Goal: Task Accomplishment & Management: Use online tool/utility

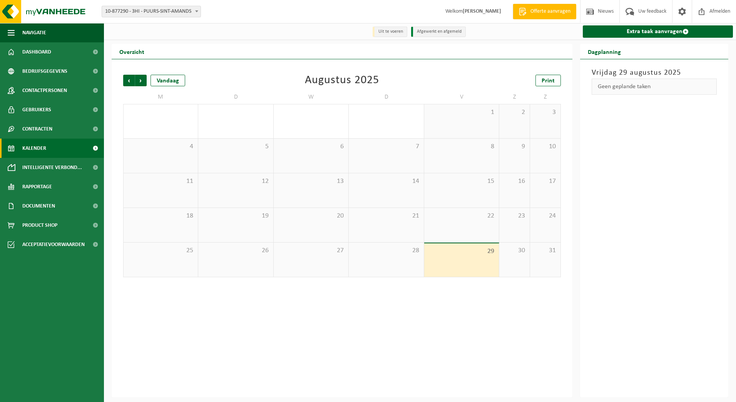
click at [382, 265] on div "28" at bounding box center [386, 260] width 75 height 34
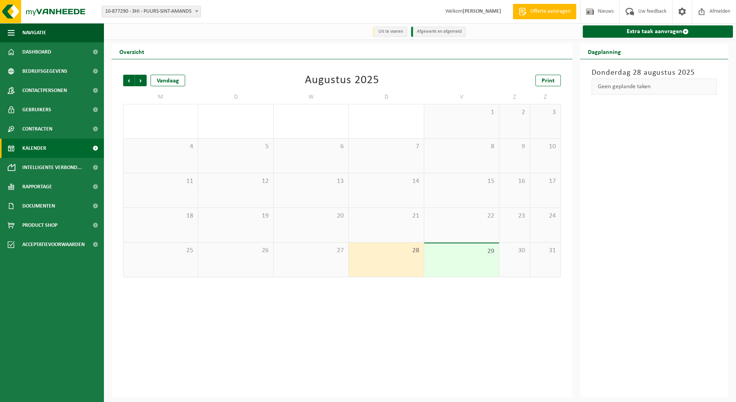
click at [330, 250] on span "27" at bounding box center [311, 250] width 67 height 8
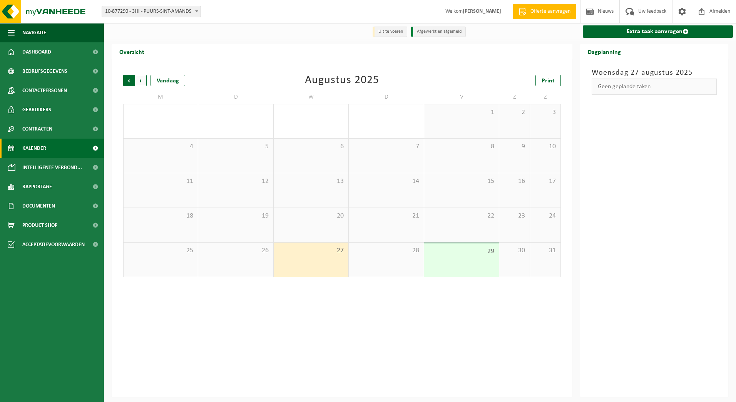
click at [144, 78] on span "Volgende" at bounding box center [141, 81] width 12 height 12
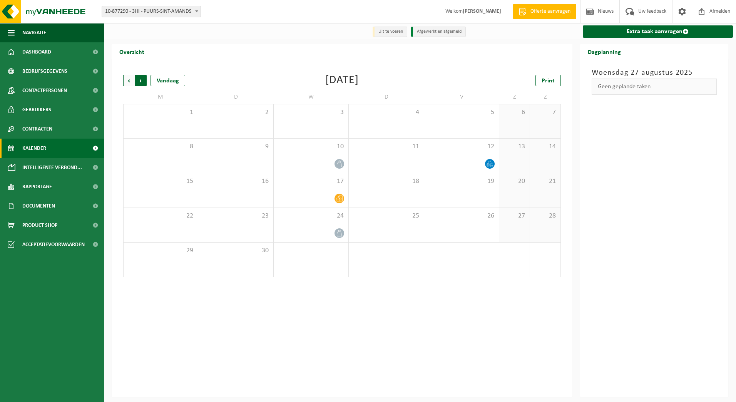
click at [126, 82] on span "Vorige" at bounding box center [129, 81] width 12 height 12
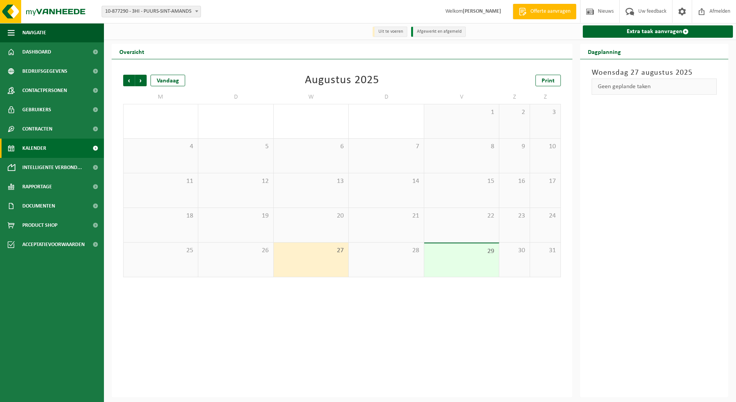
click at [367, 263] on div "28" at bounding box center [386, 260] width 75 height 34
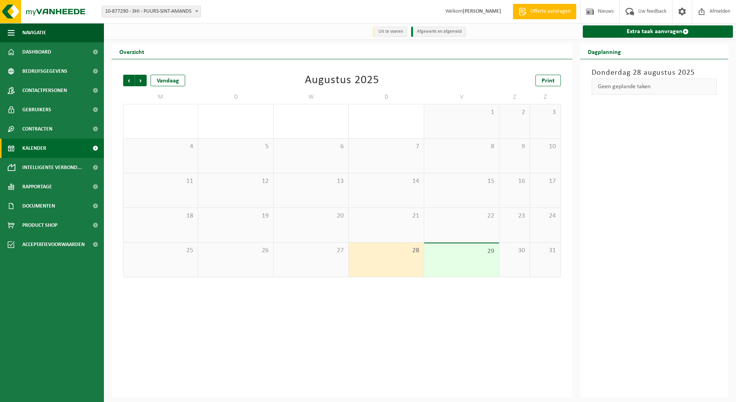
click at [246, 261] on div "26" at bounding box center [235, 260] width 75 height 34
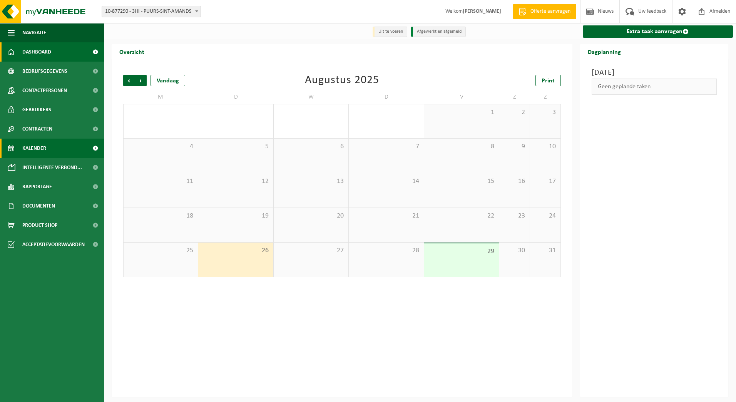
click at [30, 54] on span "Dashboard" at bounding box center [36, 51] width 29 height 19
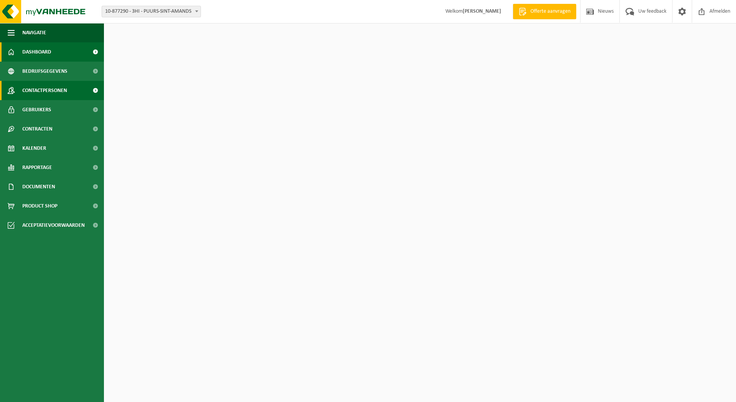
drag, startPoint x: 0, startPoint y: 0, endPoint x: 52, endPoint y: 95, distance: 108.6
click at [52, 94] on span "Contactpersonen" at bounding box center [44, 90] width 45 height 19
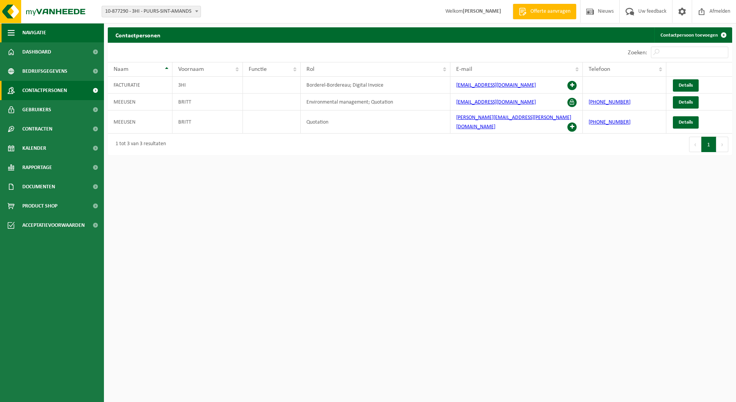
click at [3, 34] on button "Navigatie" at bounding box center [52, 32] width 104 height 19
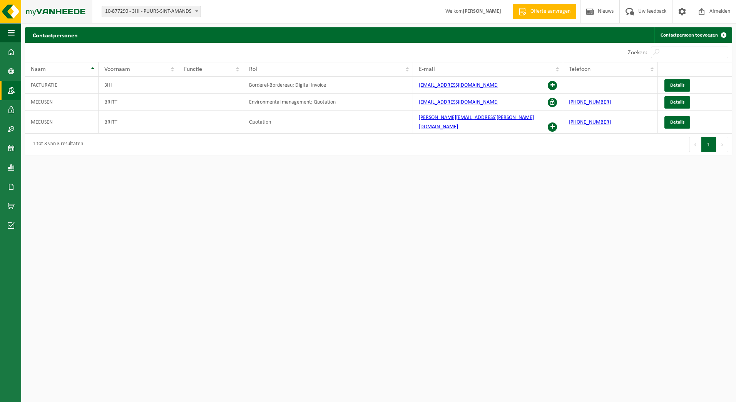
click at [47, 11] on img at bounding box center [46, 11] width 92 height 23
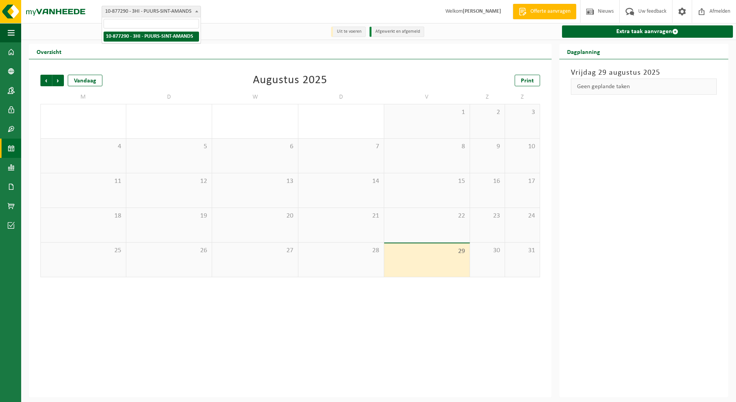
click at [126, 11] on span "10-877290 - 3HI - PUURS-SINT-AMANDS" at bounding box center [151, 11] width 99 height 11
click at [227, 27] on div "Uit te voeren Afgewerkt en afgemeld Extra taak aanvragen" at bounding box center [378, 31] width 715 height 17
click at [147, 39] on div "Uit te voeren Afgewerkt en afgemeld Extra taak aanvragen" at bounding box center [378, 31] width 715 height 17
click at [270, 260] on div "27" at bounding box center [254, 260] width 85 height 34
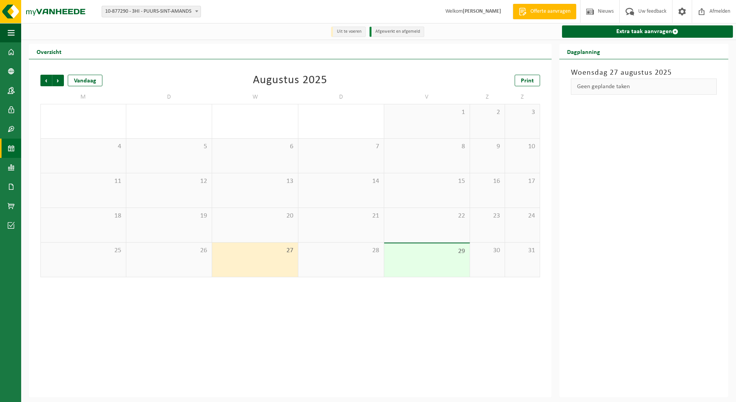
click at [346, 263] on div "28" at bounding box center [340, 260] width 85 height 34
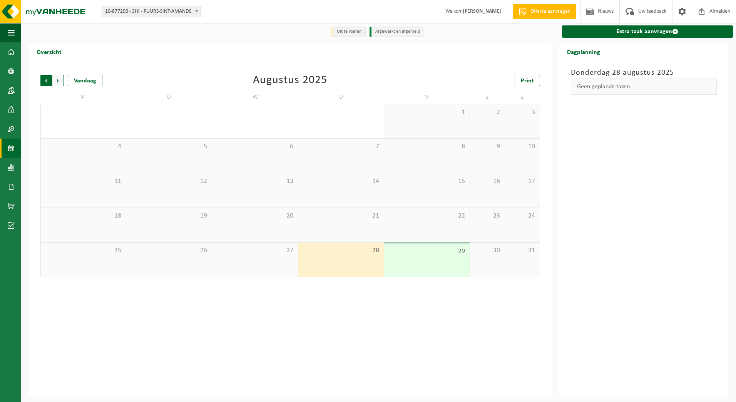
click at [58, 81] on span "Volgende" at bounding box center [58, 81] width 12 height 12
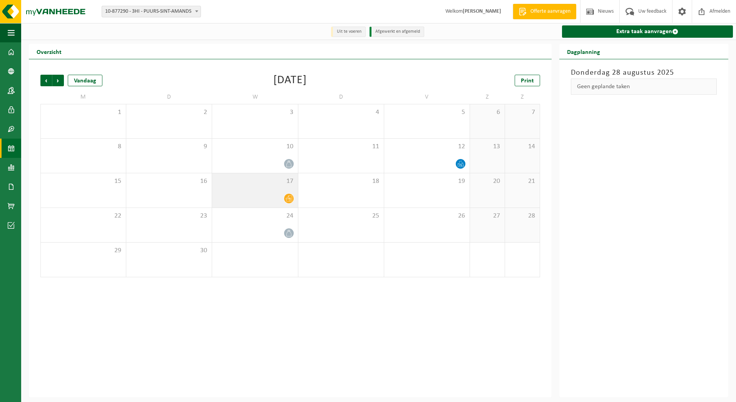
click at [237, 194] on div at bounding box center [255, 198] width 78 height 10
